Goal: Find specific page/section

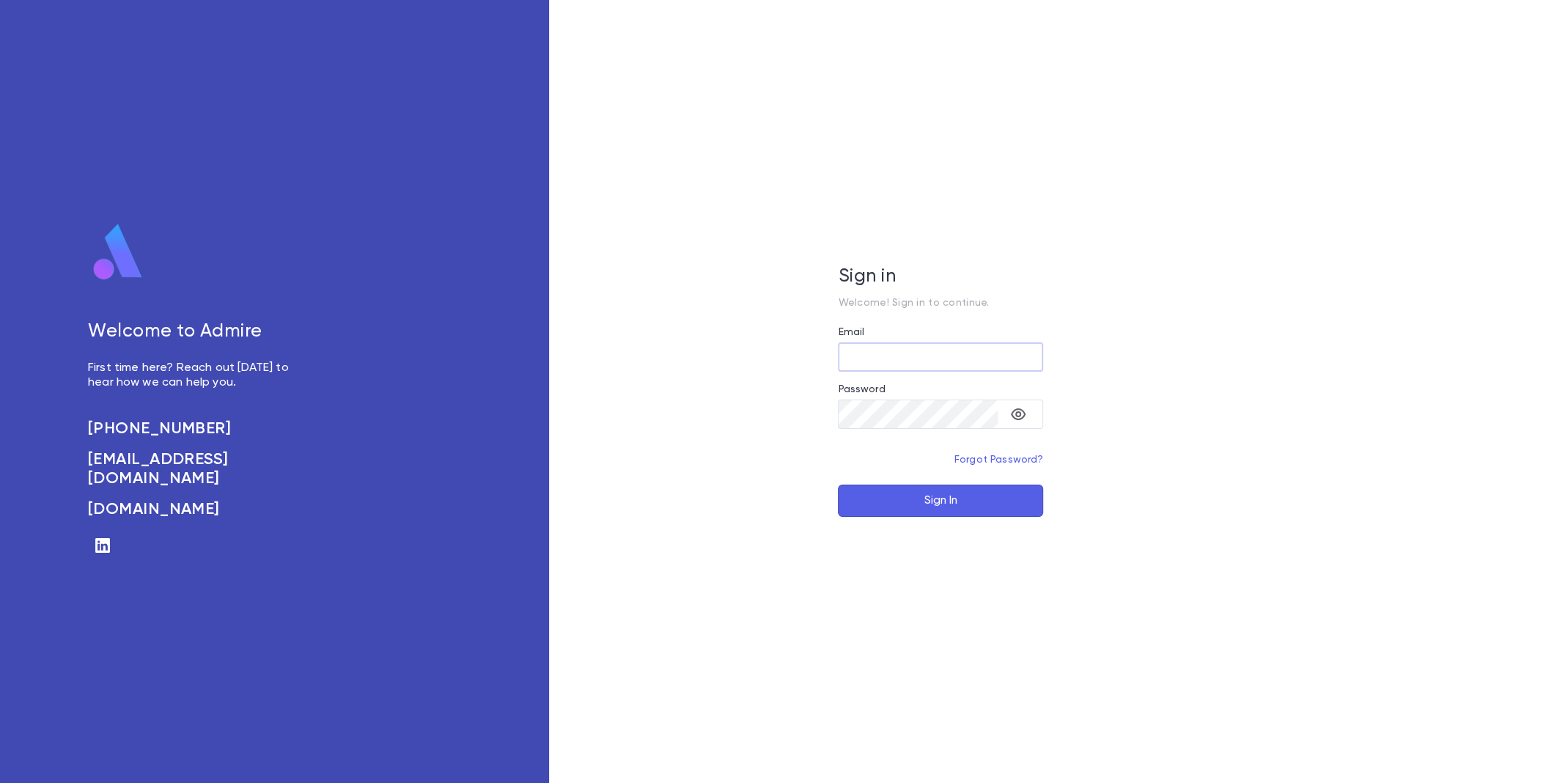
type input "**********"
click at [955, 495] on button "Sign In" at bounding box center [940, 501] width 206 height 32
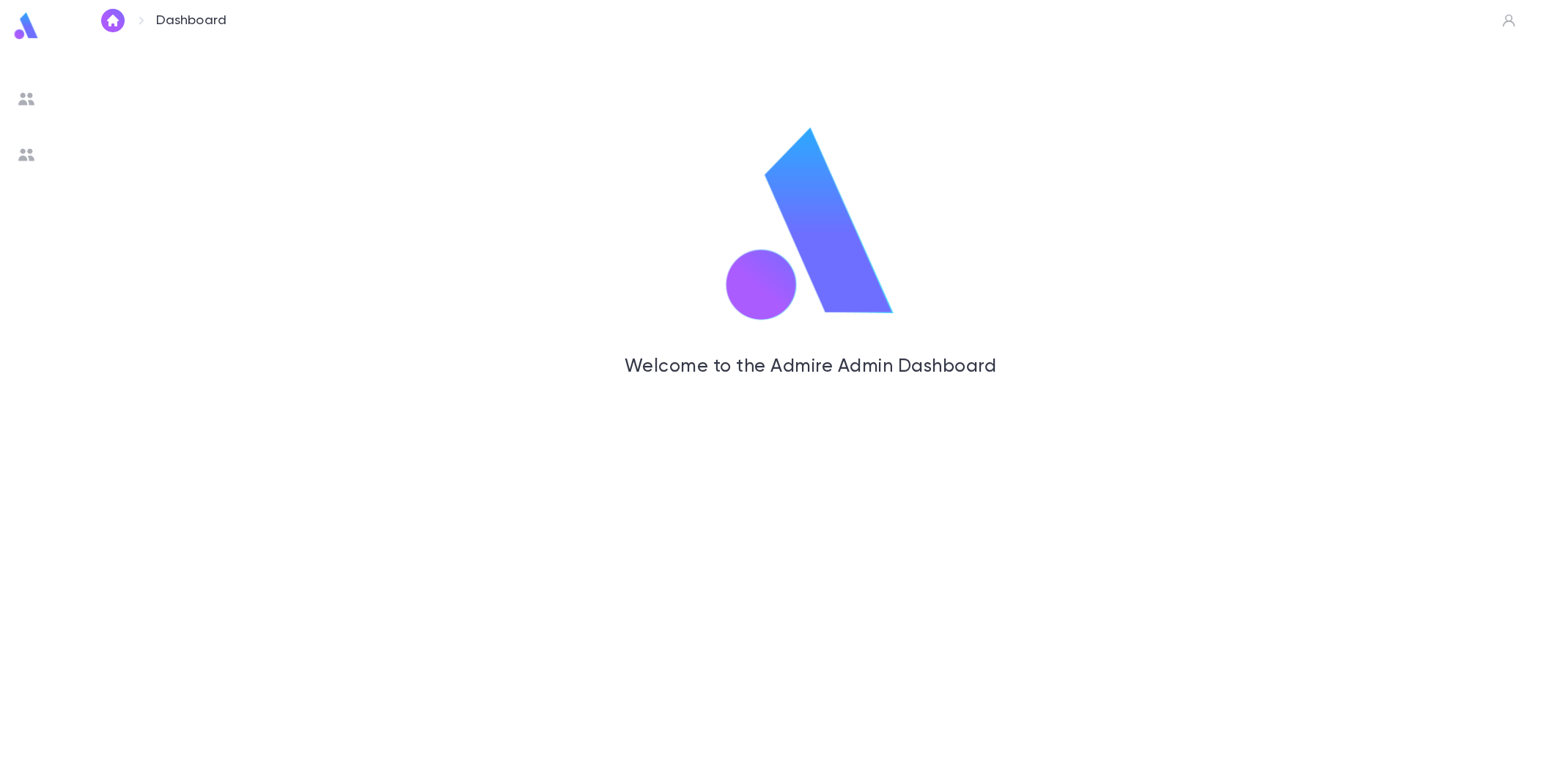
click at [26, 97] on img at bounding box center [26, 98] width 17 height 17
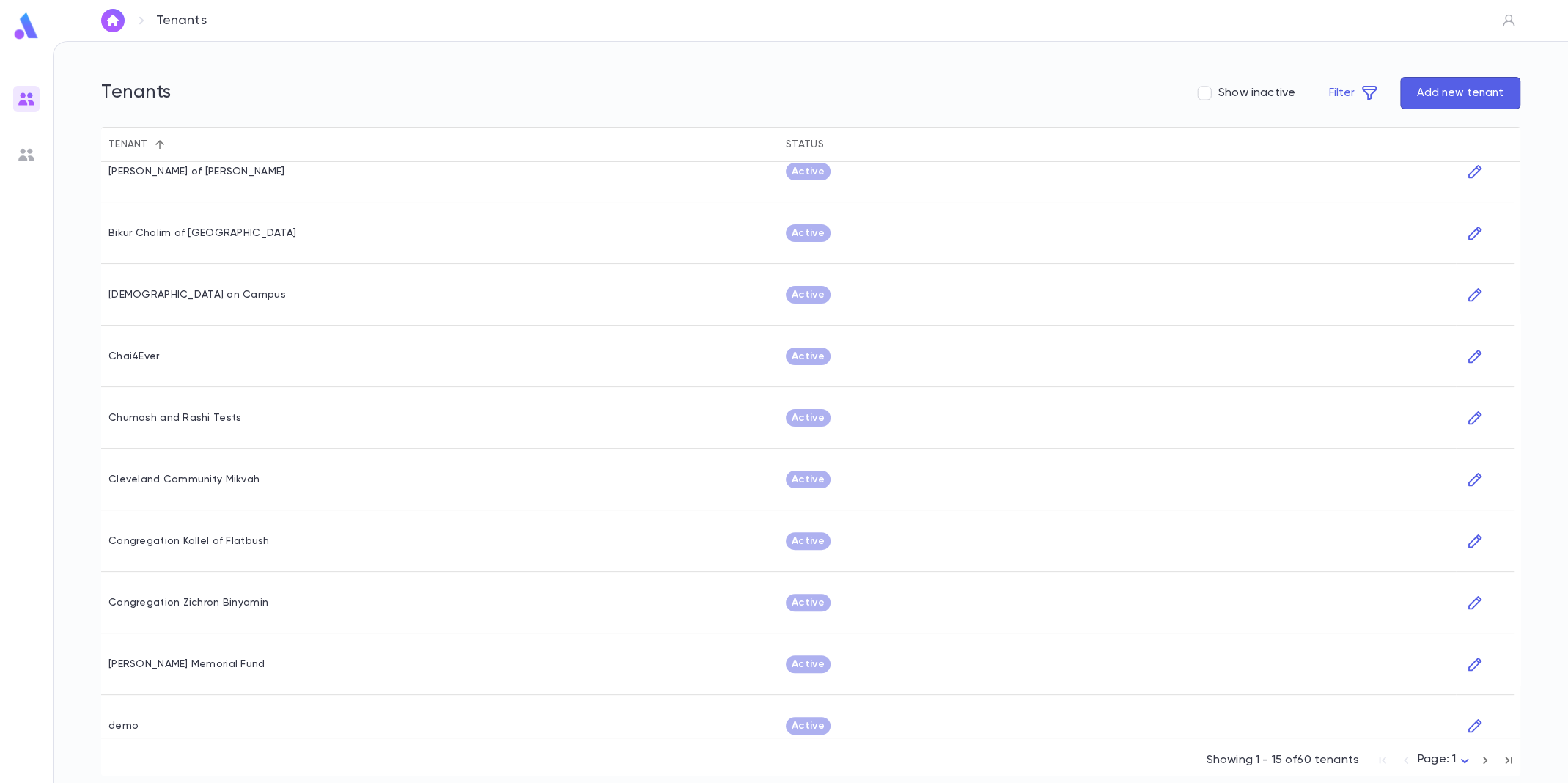
scroll to position [348, 0]
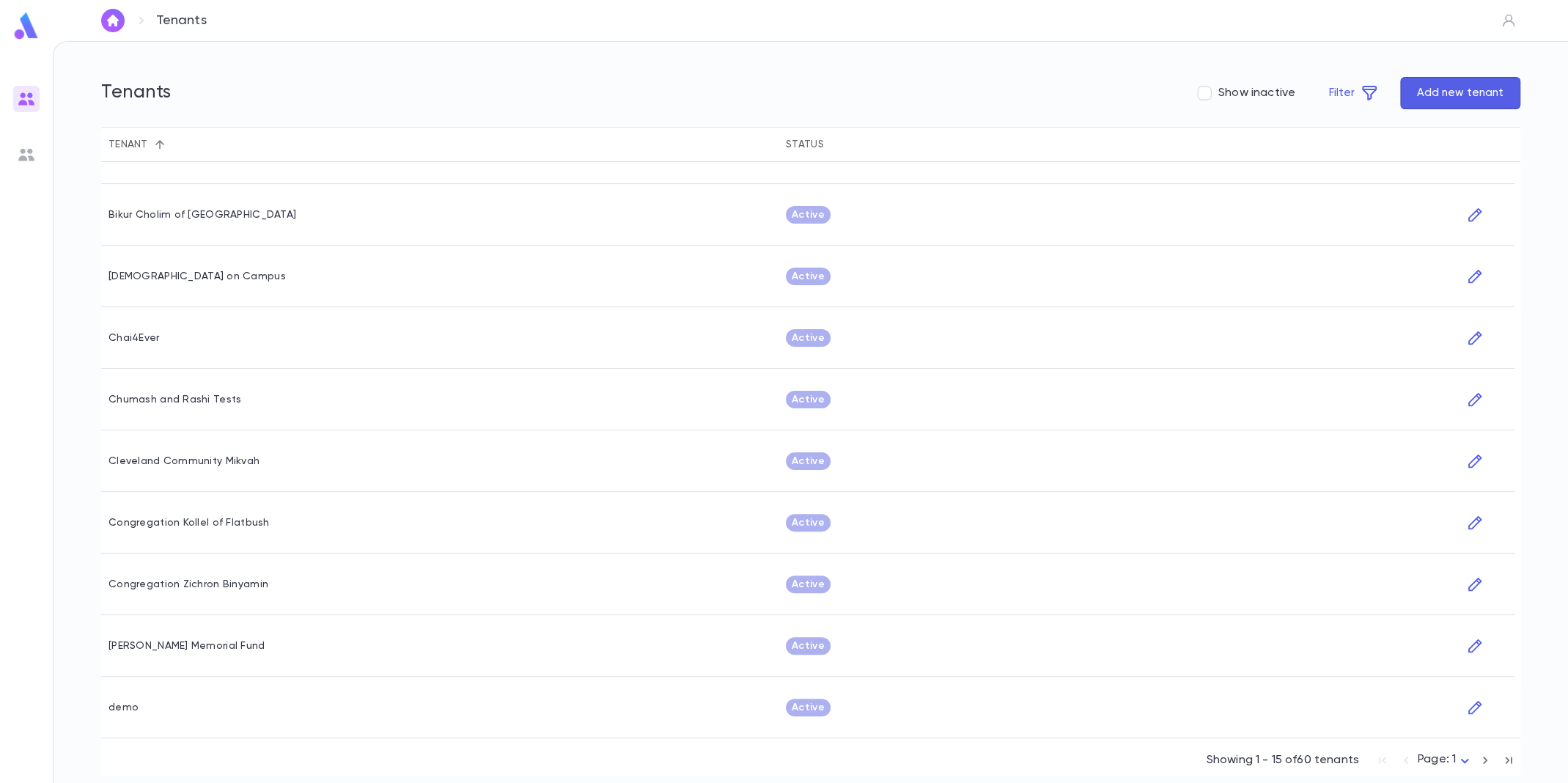
click at [1480, 755] on icon "button" at bounding box center [1485, 760] width 17 height 17
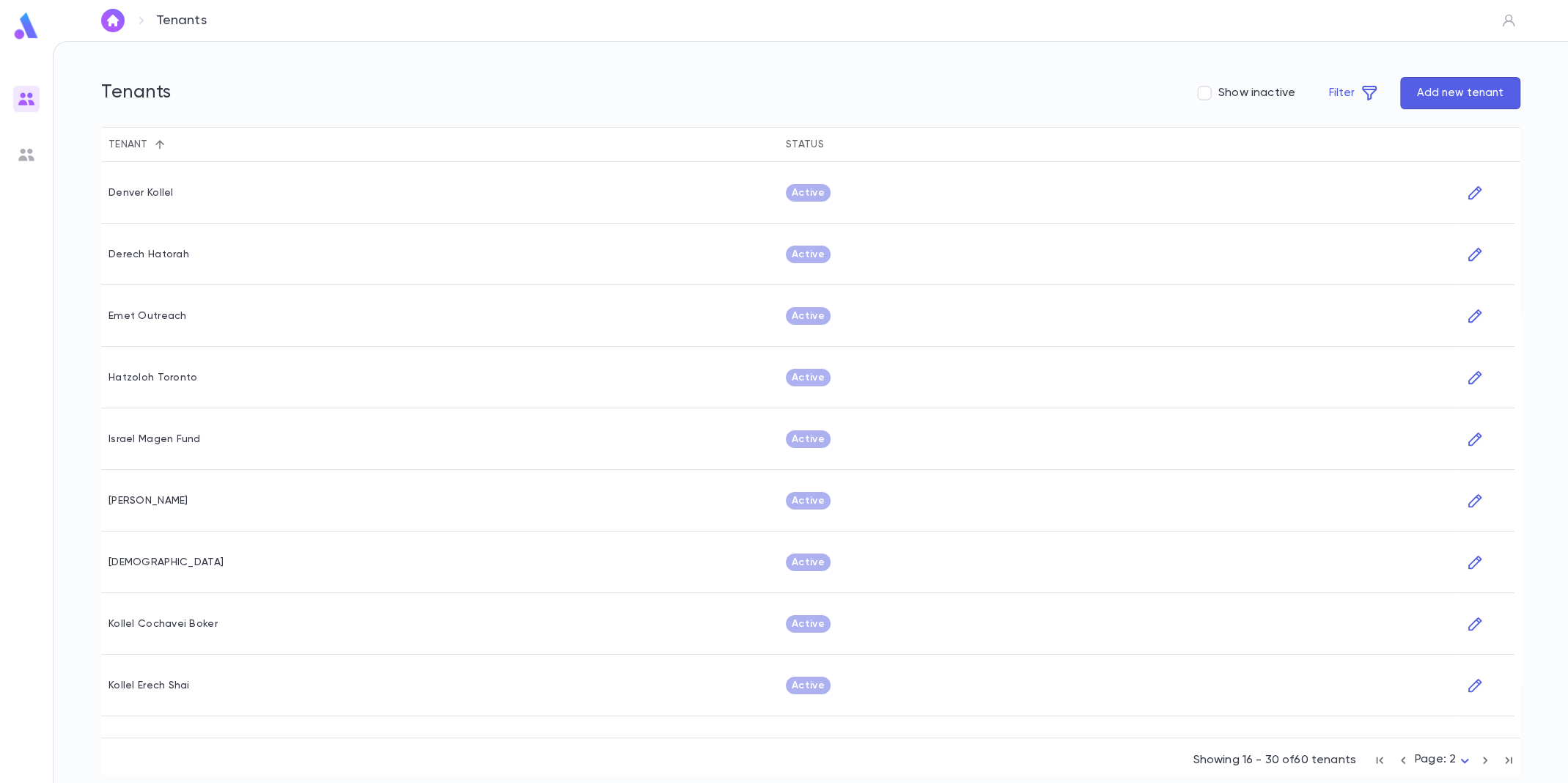
click at [1480, 755] on icon "button" at bounding box center [1485, 760] width 17 height 17
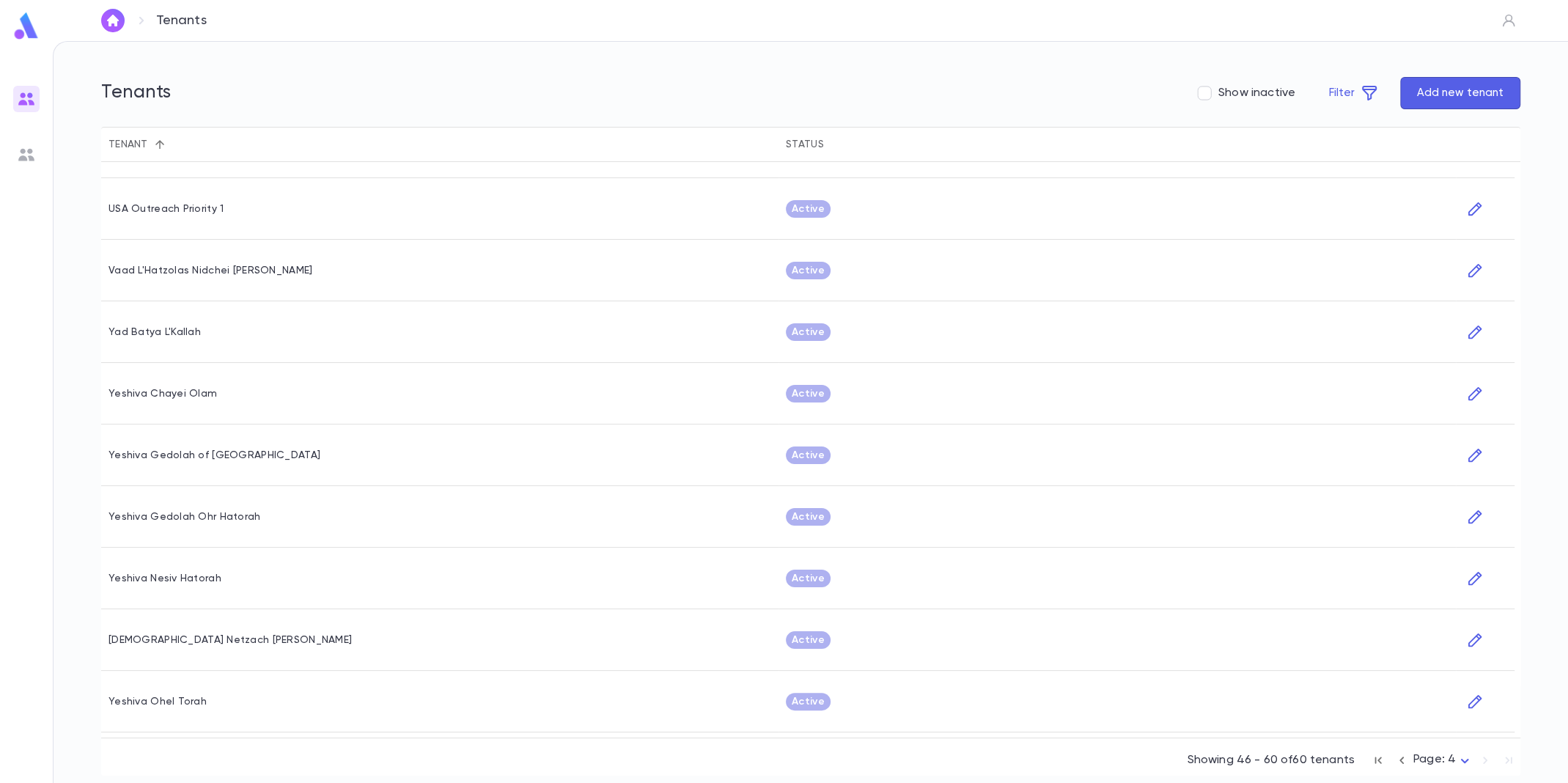
scroll to position [55, 0]
